Goal: Task Accomplishment & Management: Complete application form

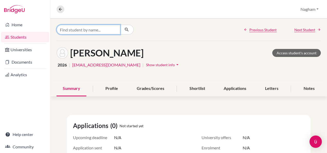
click at [83, 31] on input "Find student by name..." at bounding box center [89, 30] width 64 height 10
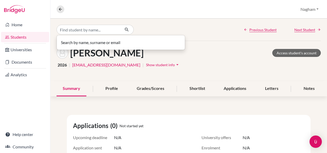
click at [25, 37] on link "Students" at bounding box center [25, 37] width 48 height 10
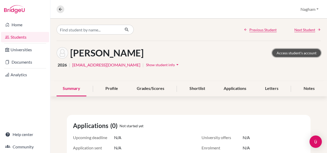
click at [296, 53] on link "Access student's account" at bounding box center [297, 53] width 49 height 8
click at [292, 52] on link "Access student's account" at bounding box center [297, 53] width 49 height 8
click at [22, 37] on link "Students" at bounding box center [25, 37] width 48 height 10
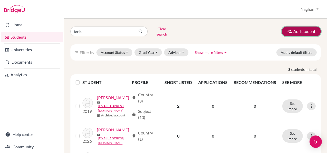
click at [307, 30] on button "Add student" at bounding box center [301, 32] width 39 height 10
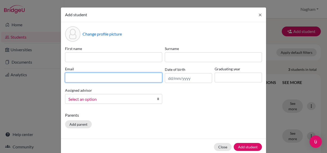
click at [91, 80] on input at bounding box center [113, 78] width 97 height 10
type input "[EMAIL_ADDRESS][DOMAIN_NAME]"
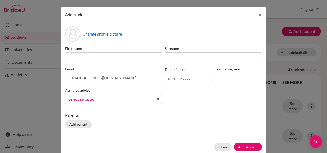
type input "faris"
type input "Askari"
type input "17/12/2007"
type input "2026"
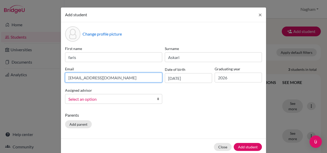
drag, startPoint x: 83, startPoint y: 77, endPoint x: 72, endPoint y: 76, distance: 10.6
click at [72, 76] on input "cis12053@studentscis.com" at bounding box center [113, 78] width 97 height 10
type input "cis210077@studentscis.com"
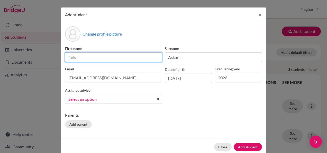
click at [127, 56] on input "faris" at bounding box center [113, 57] width 97 height 10
type input "Rayan"
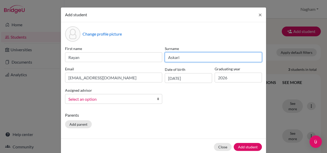
drag, startPoint x: 185, startPoint y: 57, endPoint x: 114, endPoint y: 58, distance: 71.1
click at [114, 58] on div "First name Rayan Surname Askari Email cis210077@studentscis.com Date of birth 1…" at bounding box center [164, 77] width 200 height 62
type input "Akkawi"
click at [115, 99] on span "Select an option" at bounding box center [110, 99] width 84 height 7
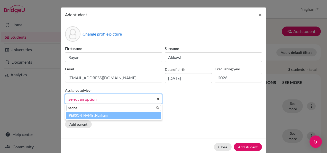
type input "nagha"
click at [95, 115] on em "Nagha" at bounding box center [100, 115] width 10 height 4
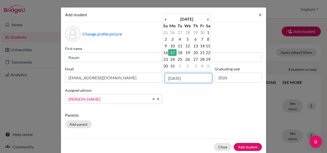
drag, startPoint x: 191, startPoint y: 79, endPoint x: 186, endPoint y: 78, distance: 5.5
click at [186, 78] on input "17/12/2007" at bounding box center [188, 78] width 47 height 10
drag, startPoint x: 177, startPoint y: 76, endPoint x: 173, endPoint y: 76, distance: 4.1
click at [173, 76] on input "17/12/2008" at bounding box center [188, 78] width 47 height 10
drag, startPoint x: 171, startPoint y: 77, endPoint x: 163, endPoint y: 74, distance: 8.9
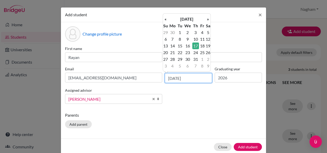
click at [164, 74] on div "Date of birth 17/07/2008" at bounding box center [189, 74] width 50 height 17
type input "03/07/2008"
click at [193, 100] on div "First name Rayan Surname Akkawi Email cis210077@studentscis.com Date of birth 0…" at bounding box center [164, 77] width 200 height 62
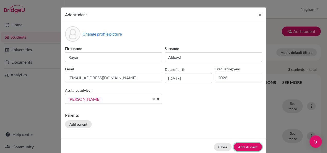
click at [253, 143] on button "Add student" at bounding box center [248, 147] width 28 height 8
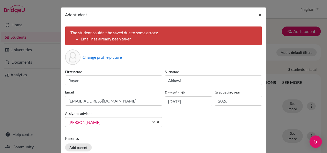
click at [255, 15] on button "×" at bounding box center [261, 14] width 12 height 14
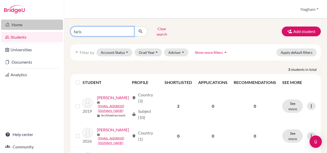
drag, startPoint x: 100, startPoint y: 30, endPoint x: 20, endPoint y: 30, distance: 80.3
click at [33, 30] on div "Home Students Universities Documents Analytics Help center Community Students o…" at bounding box center [163, 76] width 327 height 153
type input "rayan"
click button "submit" at bounding box center [141, 32] width 14 height 10
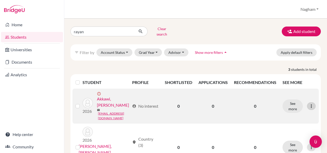
click at [309, 103] on icon at bounding box center [311, 105] width 5 height 5
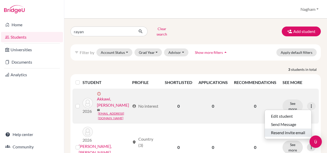
click at [290, 130] on button "Resend invite email" at bounding box center [288, 132] width 47 height 8
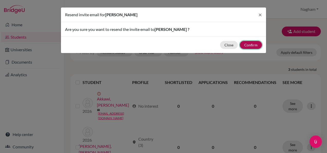
click at [255, 45] on button "Confirm" at bounding box center [251, 45] width 22 height 8
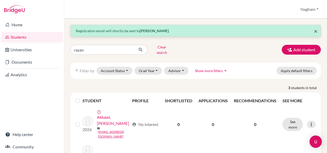
click at [314, 32] on span "×" at bounding box center [316, 30] width 4 height 7
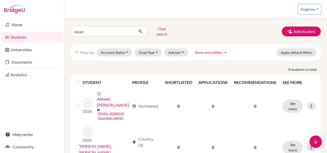
click at [311, 10] on button "Nagham" at bounding box center [310, 9] width 23 height 10
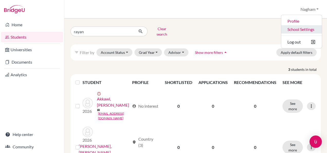
click at [304, 29] on link "School Settings" at bounding box center [302, 29] width 41 height 8
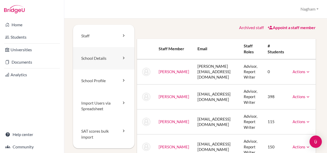
click at [101, 59] on link "School Details" at bounding box center [104, 58] width 62 height 22
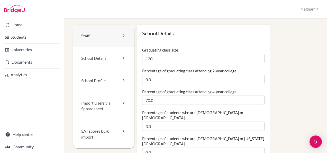
click at [91, 39] on link "Staff" at bounding box center [104, 36] width 62 height 22
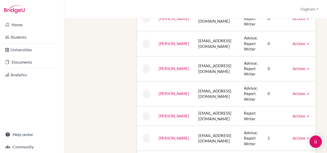
scroll to position [536, 0]
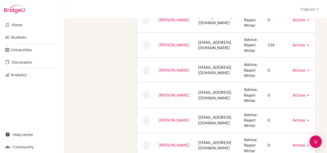
click at [311, 44] on link "Actions" at bounding box center [302, 44] width 18 height 5
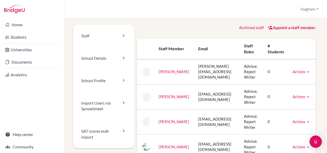
scroll to position [103, 0]
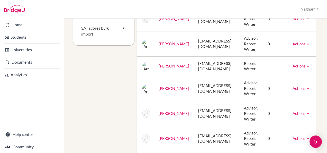
click at [311, 43] on link "Actions" at bounding box center [302, 43] width 18 height 5
click at [311, 66] on link "Actions" at bounding box center [302, 66] width 18 height 5
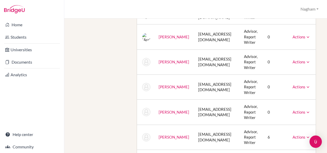
scroll to position [0, 0]
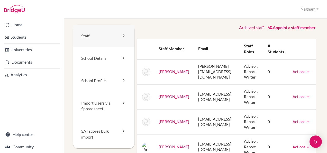
click at [102, 38] on link "Staff" at bounding box center [104, 36] width 62 height 22
